Goal: Information Seeking & Learning: Check status

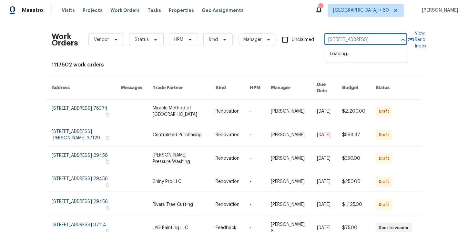
scroll to position [0, 5]
click at [356, 60] on ul "456 E 3675 N, Ogden, UT 84414" at bounding box center [365, 54] width 83 height 16
click at [356, 57] on li "456 E 3675 N, Ogden, UT 84414" at bounding box center [365, 54] width 83 height 11
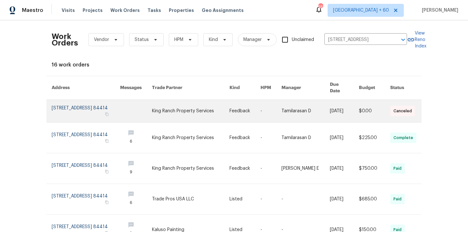
click at [71, 106] on link at bounding box center [86, 111] width 68 height 23
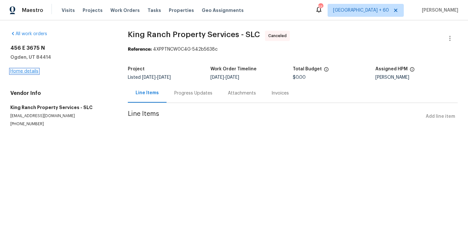
click at [34, 72] on link "Home details" at bounding box center [24, 71] width 28 height 5
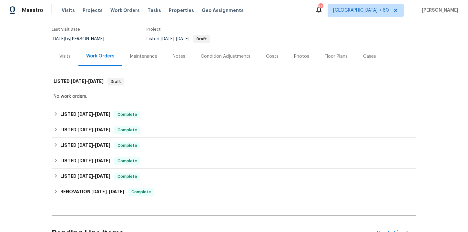
scroll to position [51, 0]
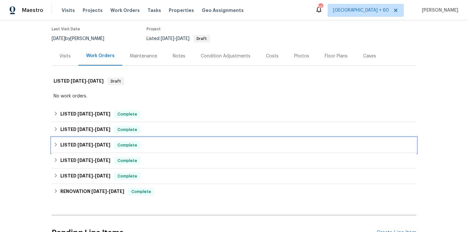
click at [164, 152] on div "LISTED 5/12/25 - 5/19/25 Complete" at bounding box center [234, 144] width 364 height 15
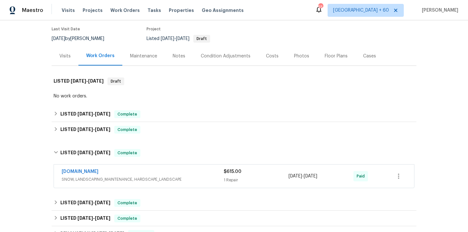
click at [183, 171] on div "Lawn.com" at bounding box center [143, 172] width 162 height 8
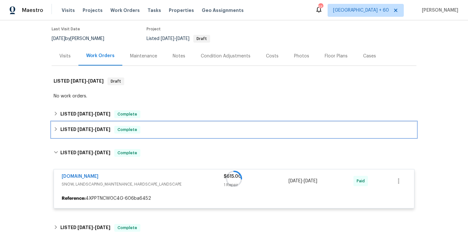
click at [179, 129] on div "LISTED 5/28/25 - 8/18/25 Complete" at bounding box center [234, 130] width 361 height 8
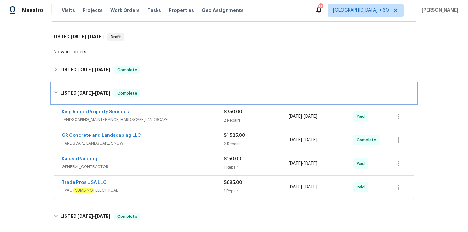
scroll to position [40, 0]
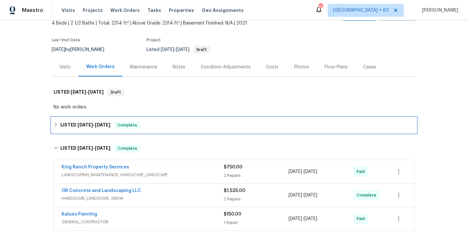
click at [171, 124] on div "LISTED 8/28/25 - 9/5/25 Complete" at bounding box center [234, 125] width 361 height 8
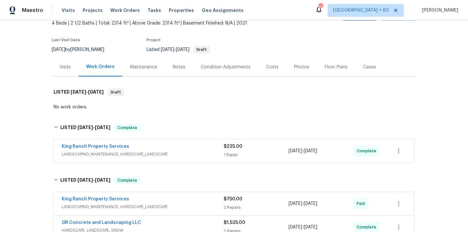
click at [183, 152] on span "LANDSCAPING_MAINTENANCE, HARDSCAPE_LANDSCAPE" at bounding box center [143, 154] width 162 height 6
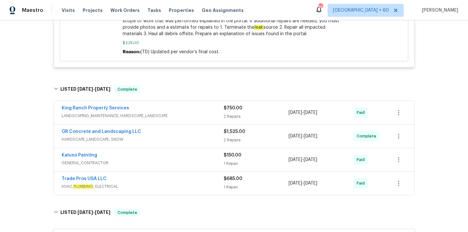
scroll to position [337, 0]
click at [199, 138] on span "HARDSCAPE_LANDSCAPE, SNOW" at bounding box center [143, 138] width 162 height 6
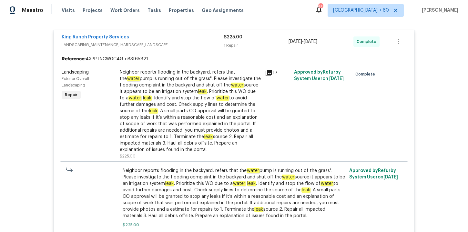
scroll to position [137, 0]
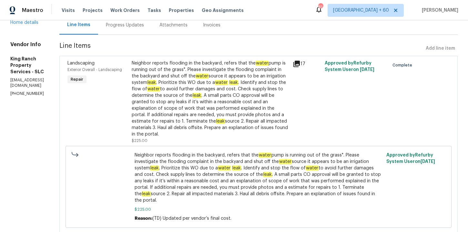
scroll to position [68, 0]
click at [137, 27] on div "Progress Updates" at bounding box center [125, 25] width 38 height 6
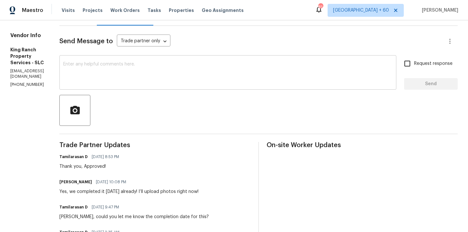
scroll to position [48, 0]
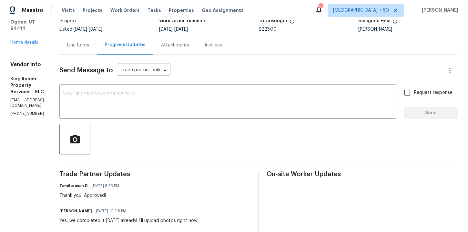
click at [95, 50] on div "Line Items" at bounding box center [77, 44] width 37 height 19
